Goal: Transaction & Acquisition: Purchase product/service

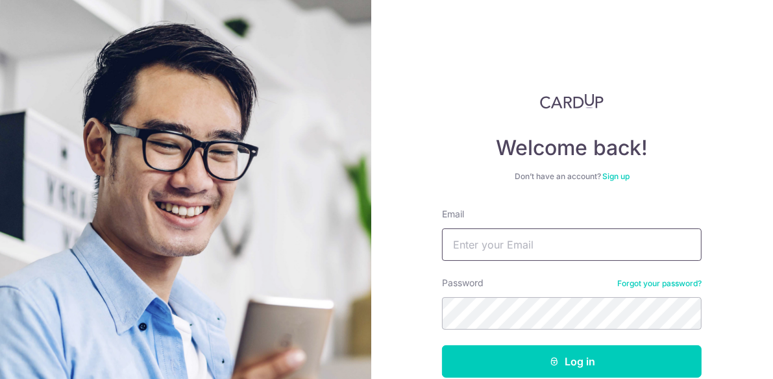
click at [612, 246] on input "Email" at bounding box center [572, 245] width 260 height 32
type input "Jchiah@hotmail.com"
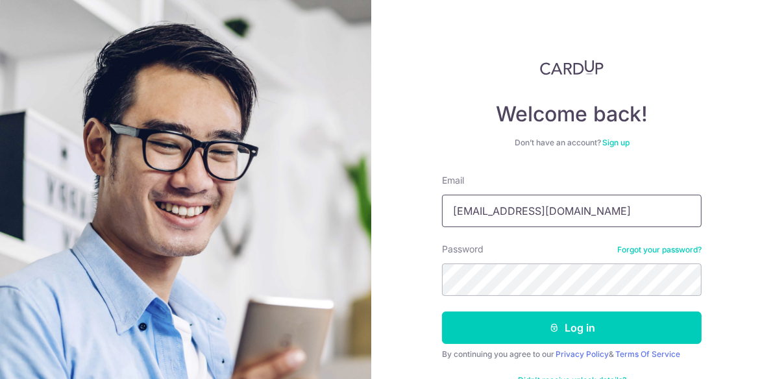
scroll to position [70, 0]
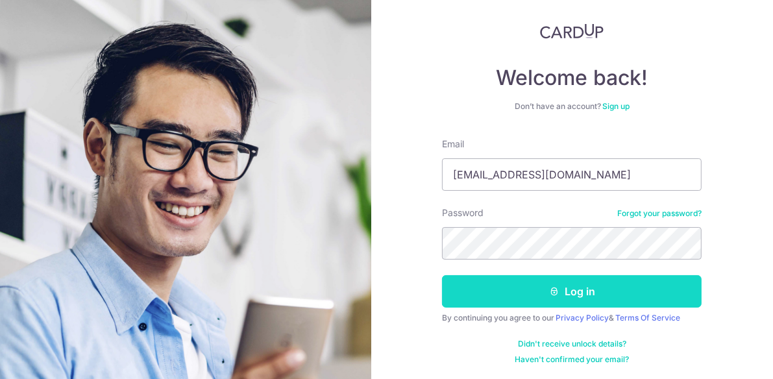
click at [606, 297] on button "Log in" at bounding box center [572, 291] width 260 height 32
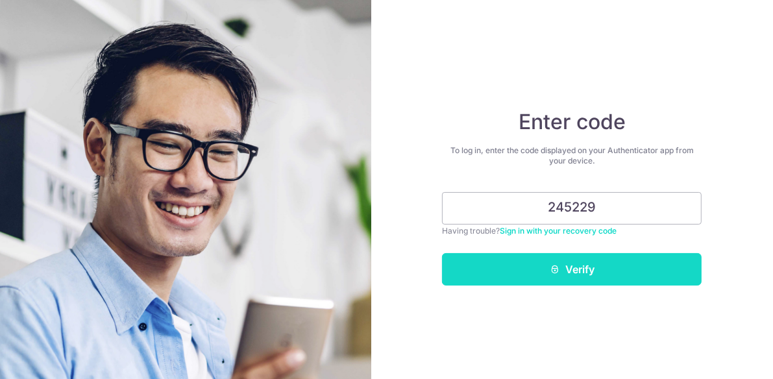
type input "245229"
click at [593, 277] on button "Verify" at bounding box center [572, 269] width 260 height 32
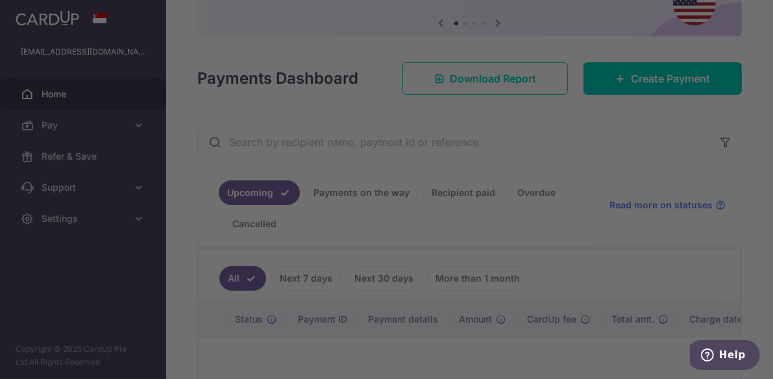
scroll to position [65, 0]
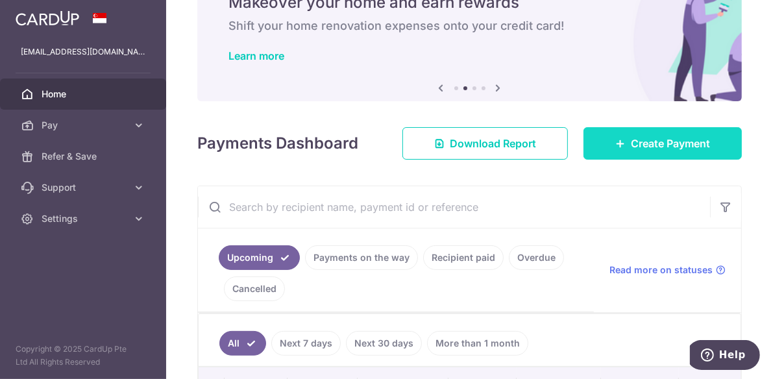
click at [637, 138] on span "Create Payment" at bounding box center [670, 144] width 79 height 16
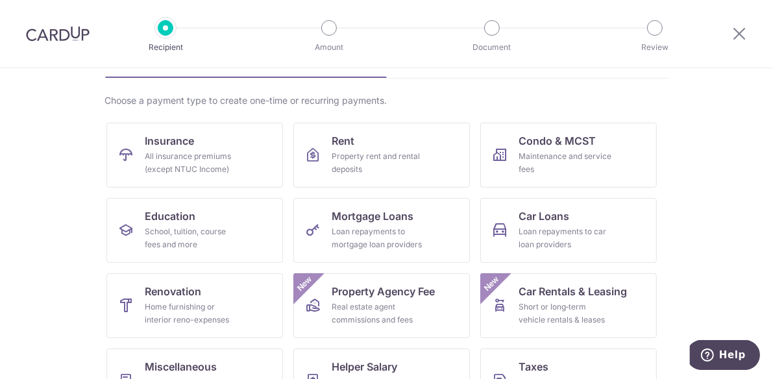
scroll to position [130, 0]
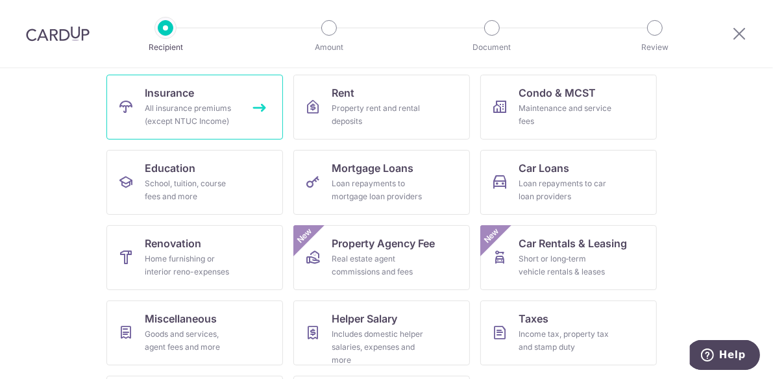
click at [217, 109] on div "All insurance premiums (except NTUC Income)" at bounding box center [191, 115] width 93 height 26
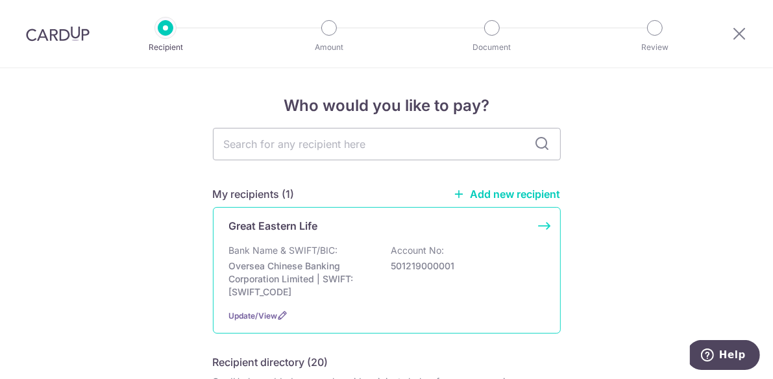
click at [331, 227] on div "Great Eastern Life" at bounding box center [379, 226] width 300 height 16
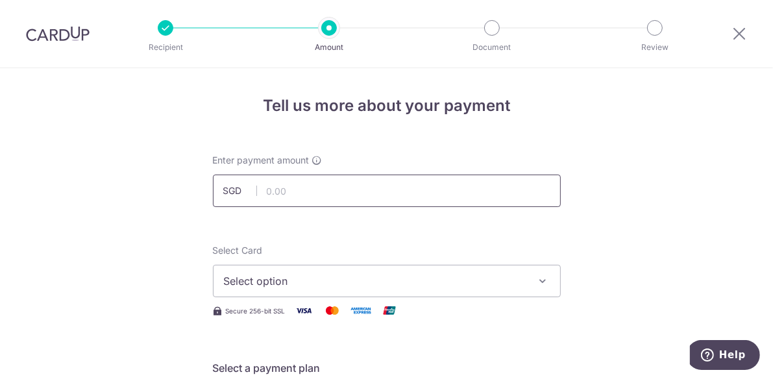
click at [475, 191] on input "text" at bounding box center [387, 191] width 348 height 32
type input "200.00"
click at [541, 283] on icon "button" at bounding box center [543, 281] width 13 height 13
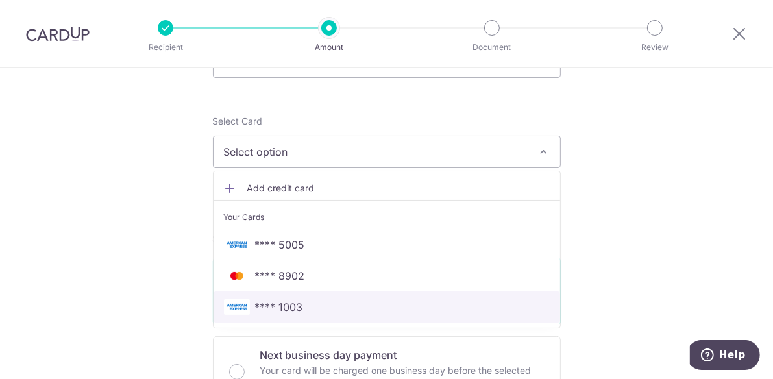
scroll to position [130, 0]
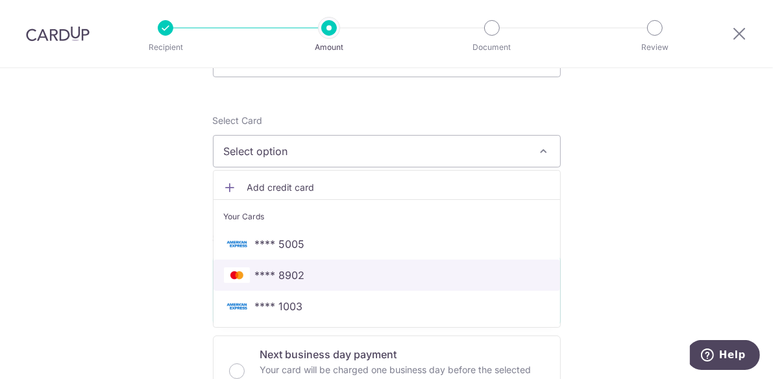
click at [410, 277] on span "**** 8902" at bounding box center [387, 275] width 326 height 16
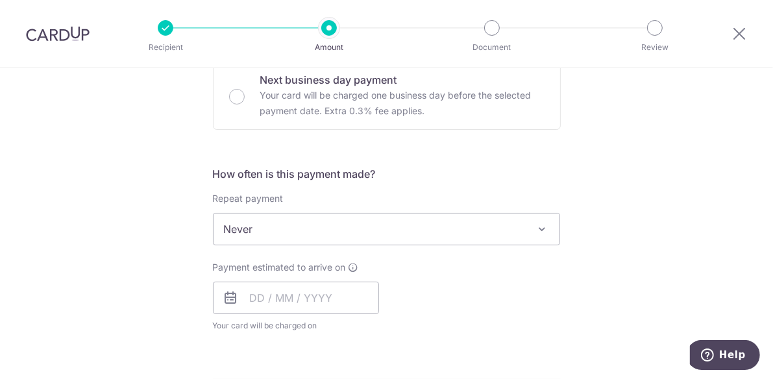
scroll to position [454, 0]
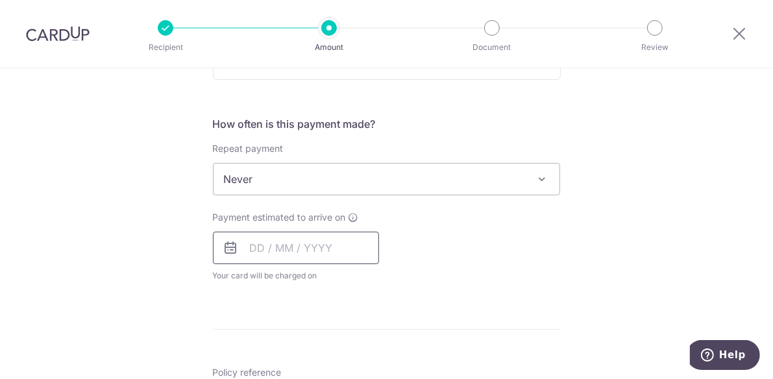
click at [311, 256] on input "text" at bounding box center [296, 248] width 166 height 32
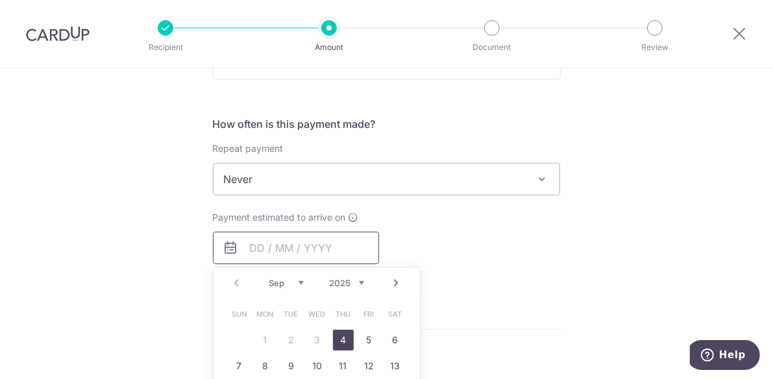
click at [271, 254] on input "text" at bounding box center [296, 248] width 166 height 32
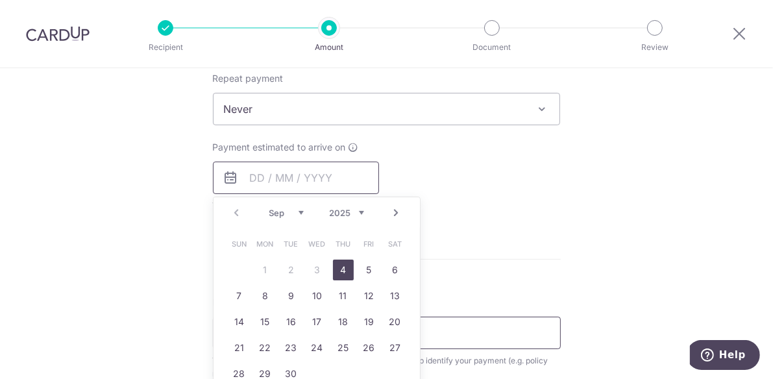
scroll to position [584, 0]
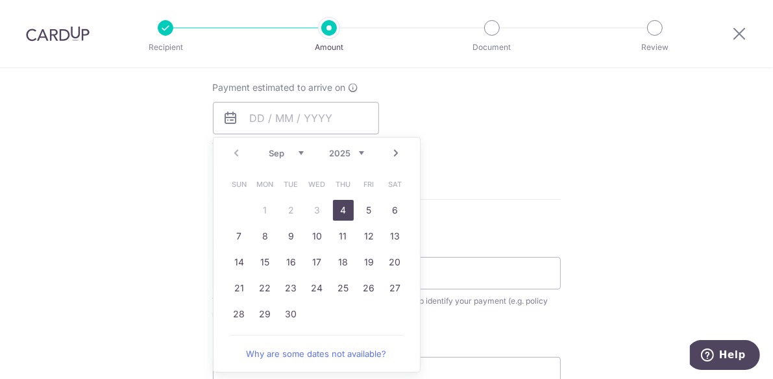
click at [344, 203] on link "4" at bounding box center [343, 210] width 21 height 21
type input "04/09/2025"
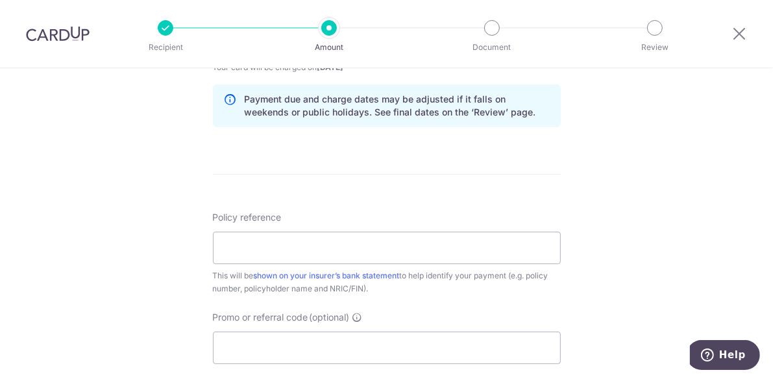
scroll to position [714, 0]
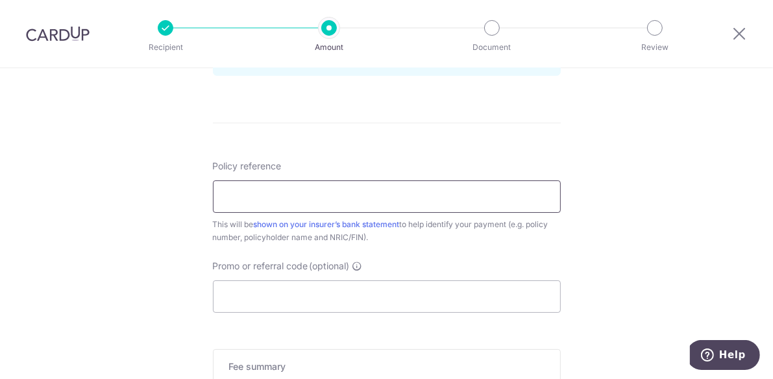
click at [377, 192] on input "Policy reference" at bounding box center [387, 196] width 348 height 32
type input "0022723236"
click at [351, 292] on input "Promo or referral code (optional)" at bounding box center [387, 296] width 348 height 32
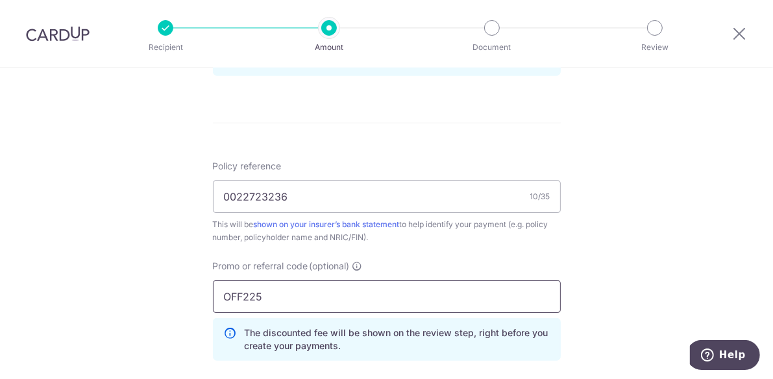
type input "OFF225"
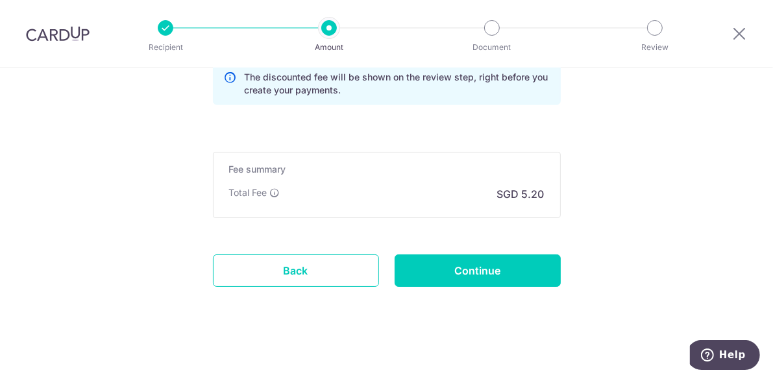
scroll to position [775, 0]
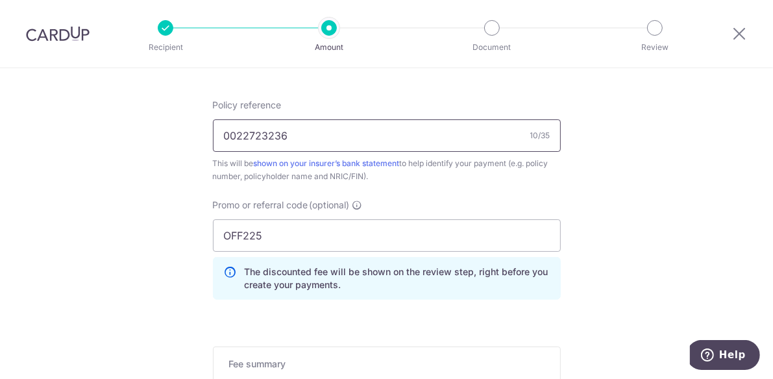
click at [414, 132] on input "0022723236" at bounding box center [387, 135] width 348 height 32
type input "0022723236 Justin Chiah S7474388I"
click at [547, 173] on div "This will be shown on your insurer’s bank statement to help identify your payme…" at bounding box center [387, 170] width 348 height 26
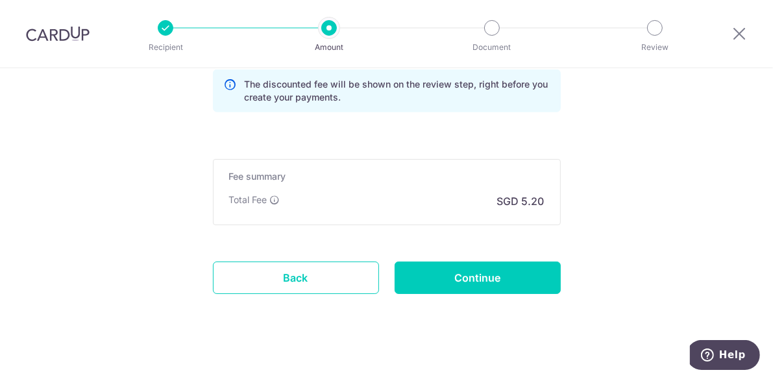
scroll to position [970, 0]
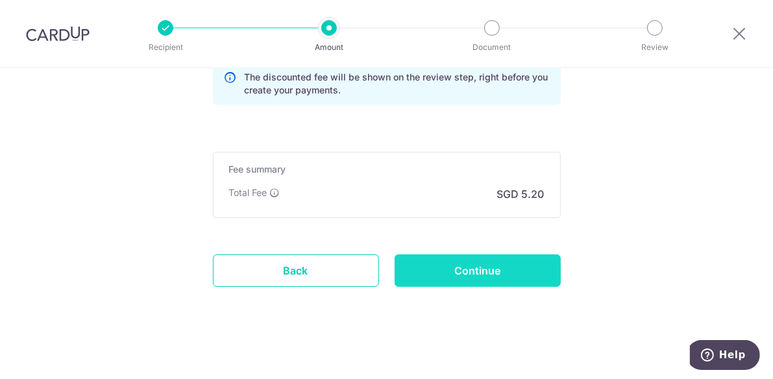
click at [523, 264] on input "Continue" at bounding box center [478, 270] width 166 height 32
type input "Create Schedule"
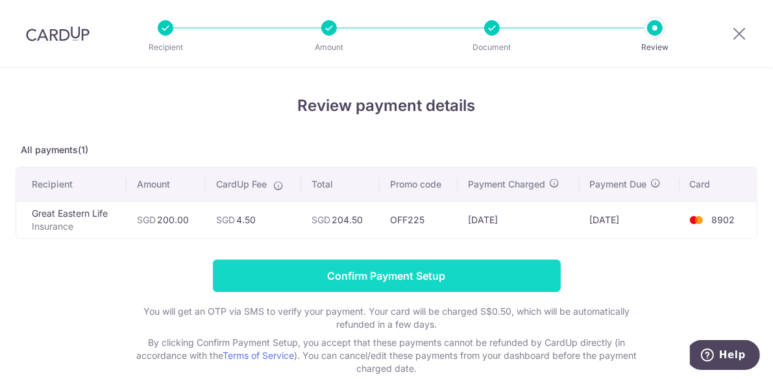
click at [325, 266] on input "Confirm Payment Setup" at bounding box center [387, 276] width 348 height 32
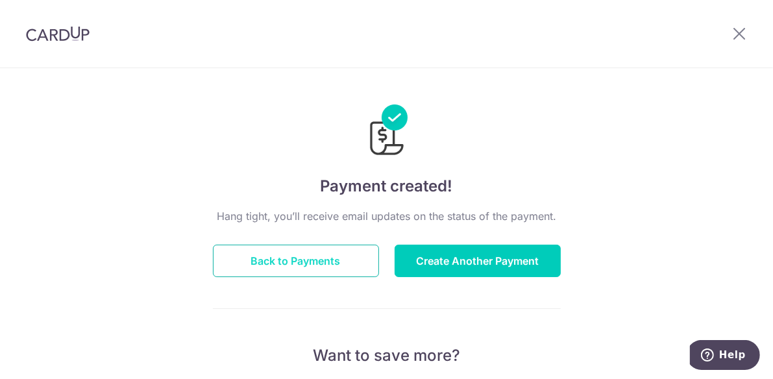
click at [338, 259] on button "Back to Payments" at bounding box center [296, 261] width 166 height 32
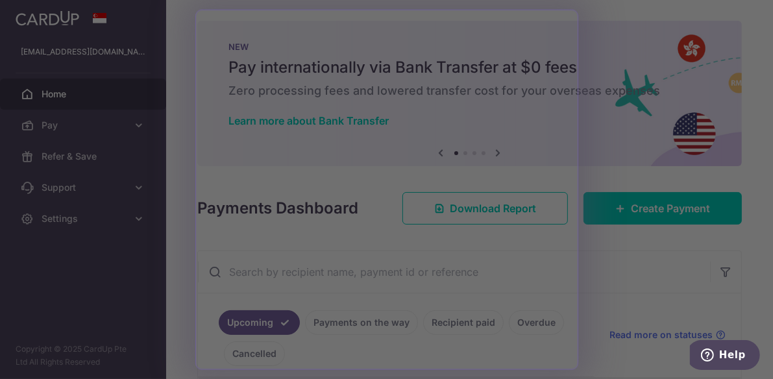
click at [655, 283] on div at bounding box center [390, 191] width 781 height 383
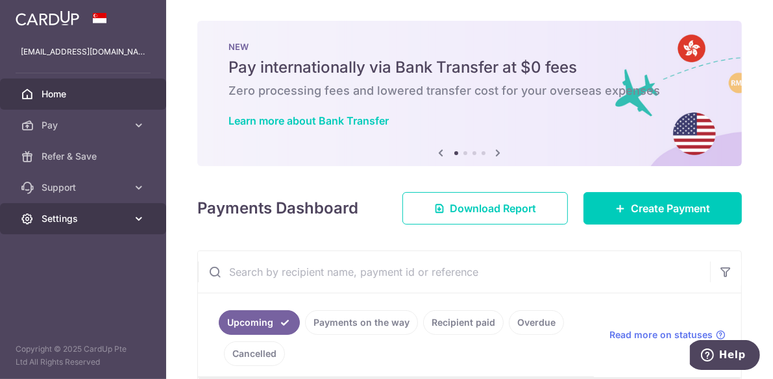
click at [145, 221] on icon at bounding box center [138, 218] width 13 height 13
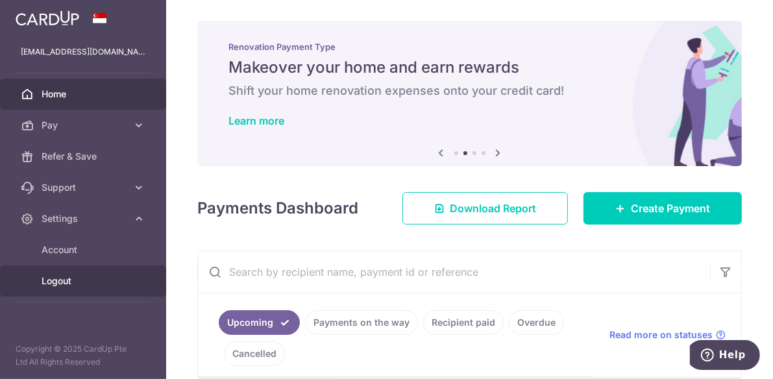
click at [71, 280] on span "Logout" at bounding box center [85, 281] width 86 height 13
